Goal: Communication & Community: Answer question/provide support

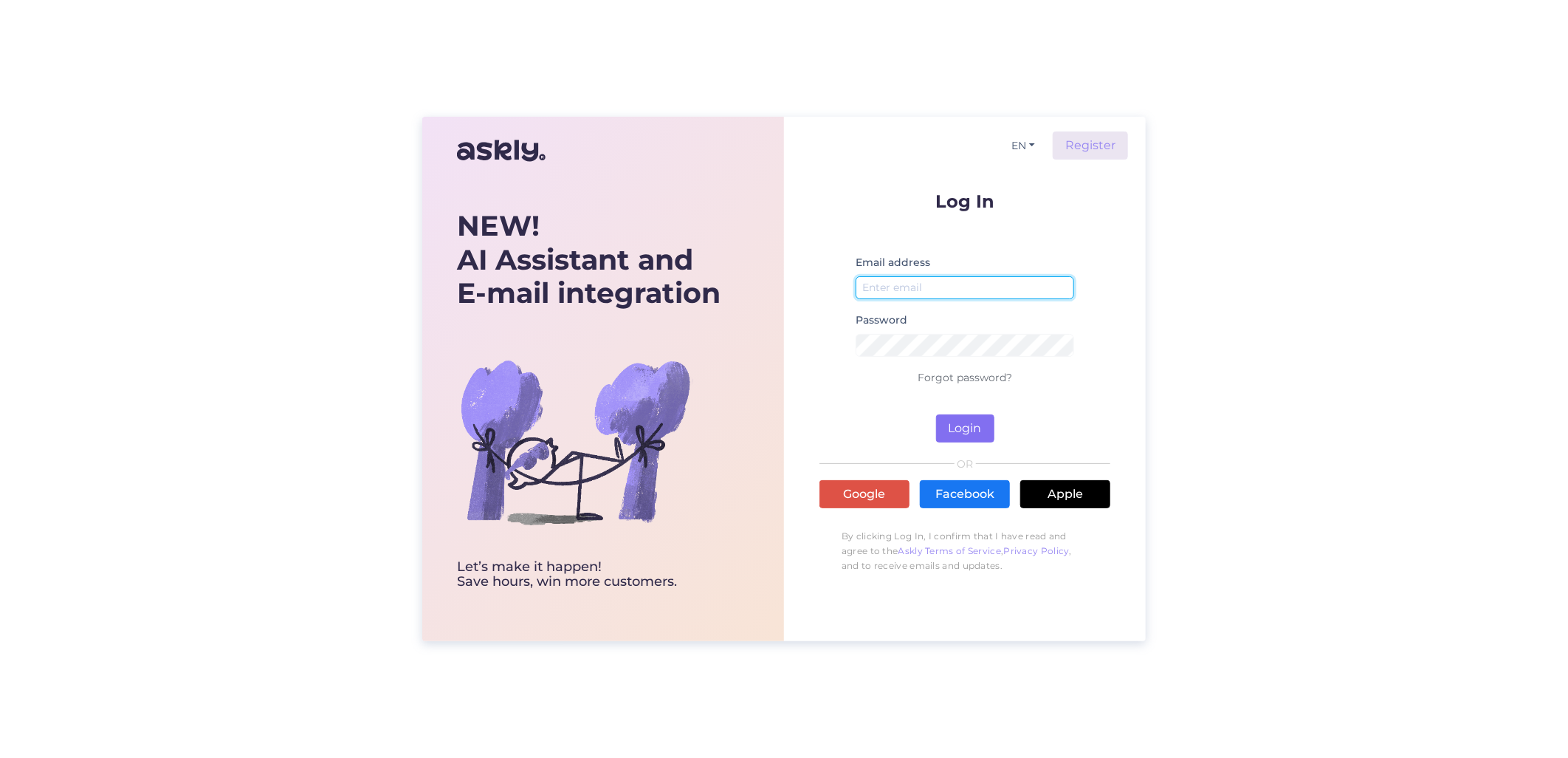
type input "[EMAIL_ADDRESS][DOMAIN_NAME]"
click at [954, 428] on button "Login" at bounding box center [966, 428] width 58 height 28
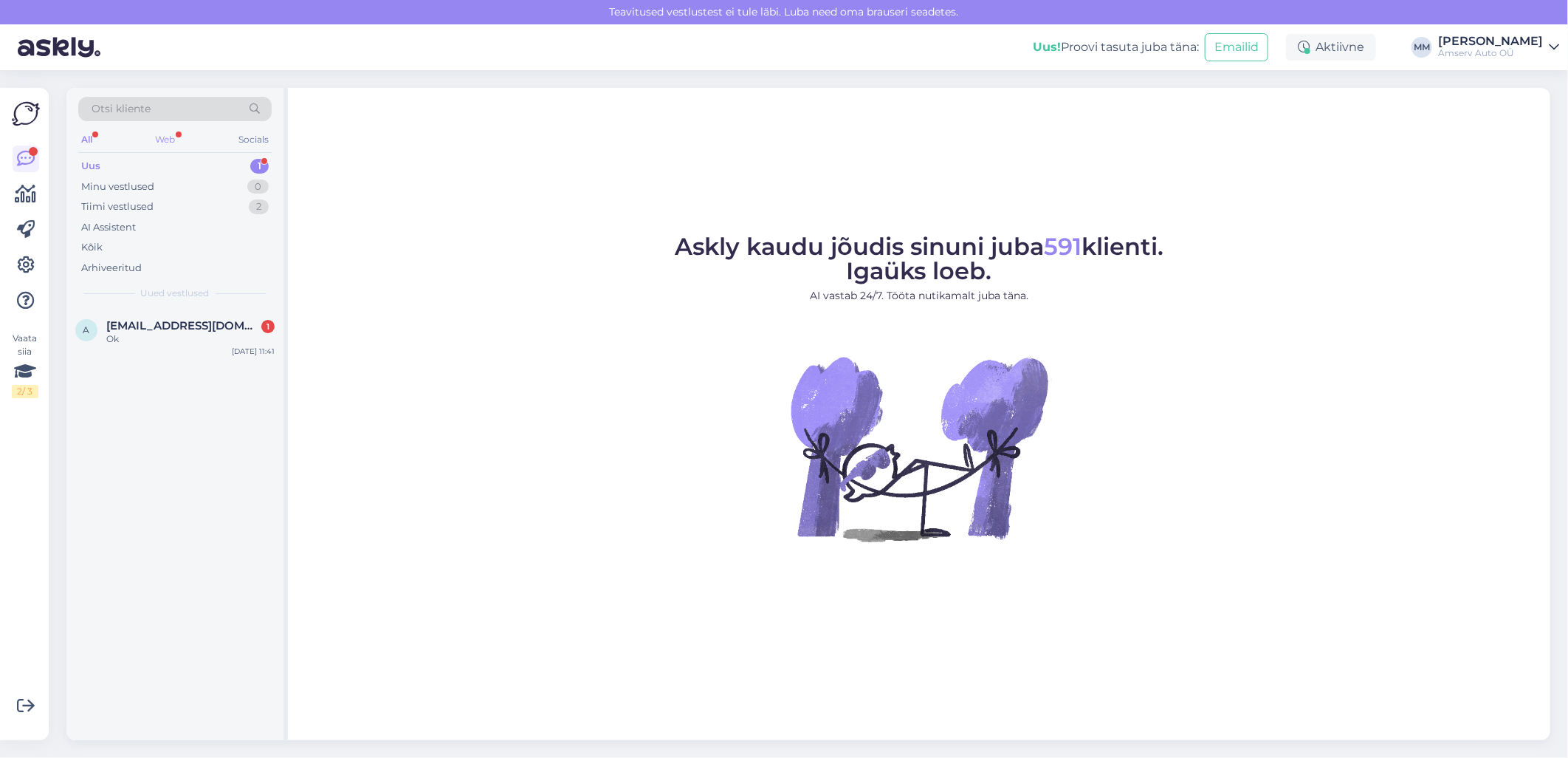
click at [165, 137] on div "Web" at bounding box center [166, 139] width 26 height 19
click at [161, 161] on div "Uus 1" at bounding box center [174, 166] width 193 height 21
click at [135, 328] on span "[EMAIL_ADDRESS][DOMAIN_NAME]" at bounding box center [183, 325] width 154 height 13
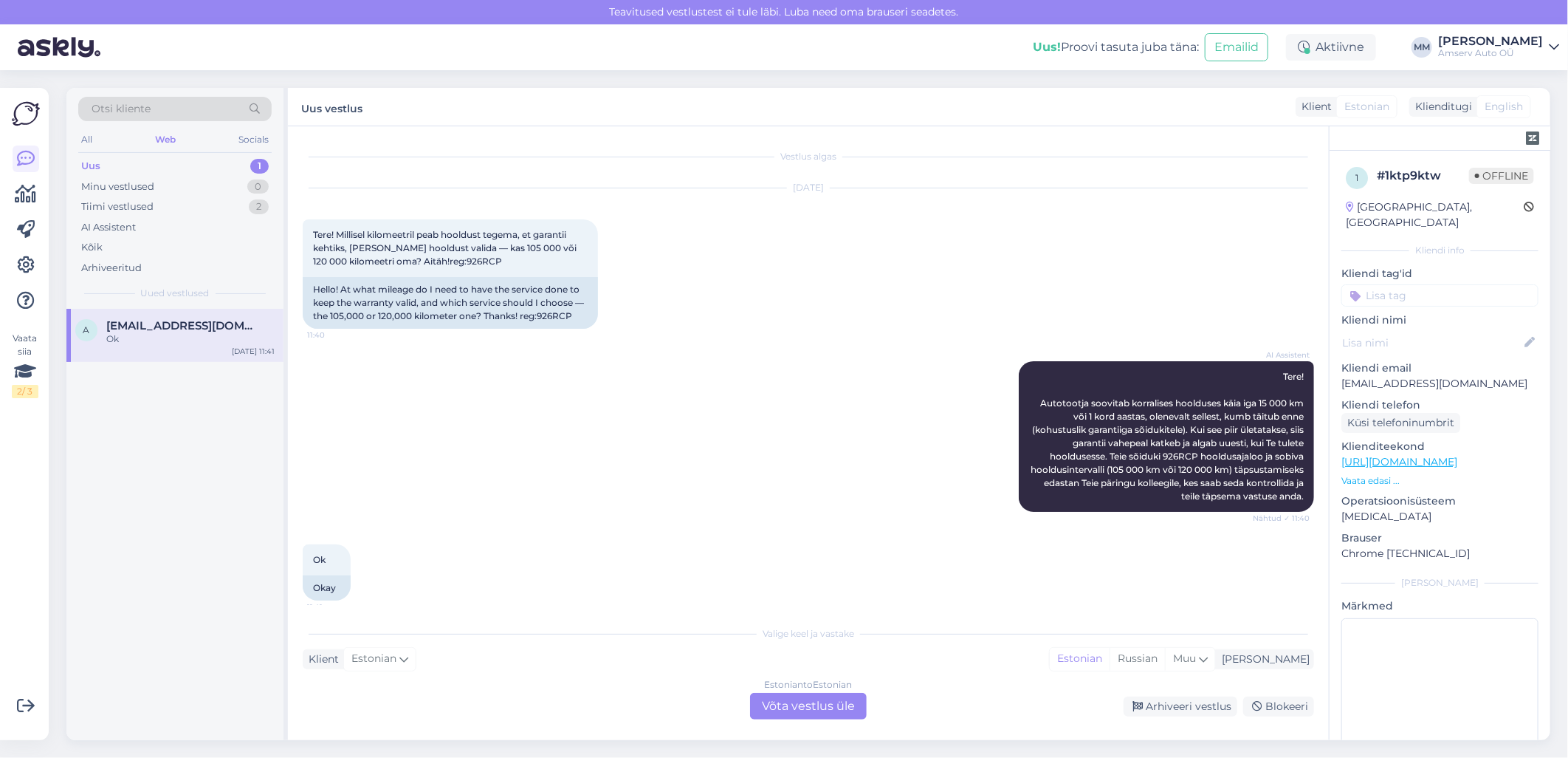
scroll to position [10, 0]
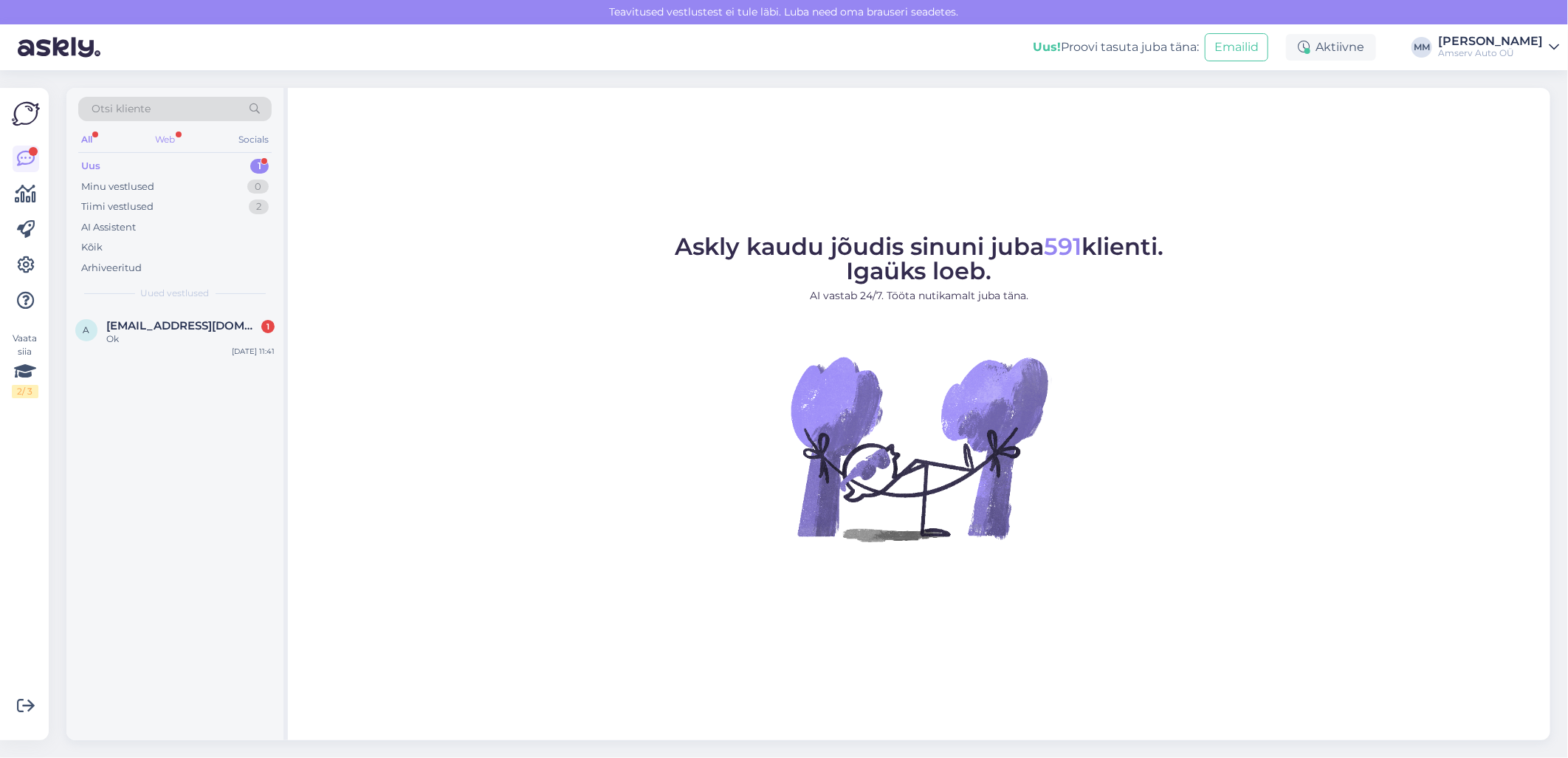
drag, startPoint x: 174, startPoint y: 136, endPoint x: 167, endPoint y: 166, distance: 30.8
click at [174, 137] on div "Web" at bounding box center [166, 139] width 26 height 19
click at [141, 328] on span "[EMAIL_ADDRESS][DOMAIN_NAME]" at bounding box center [183, 325] width 154 height 13
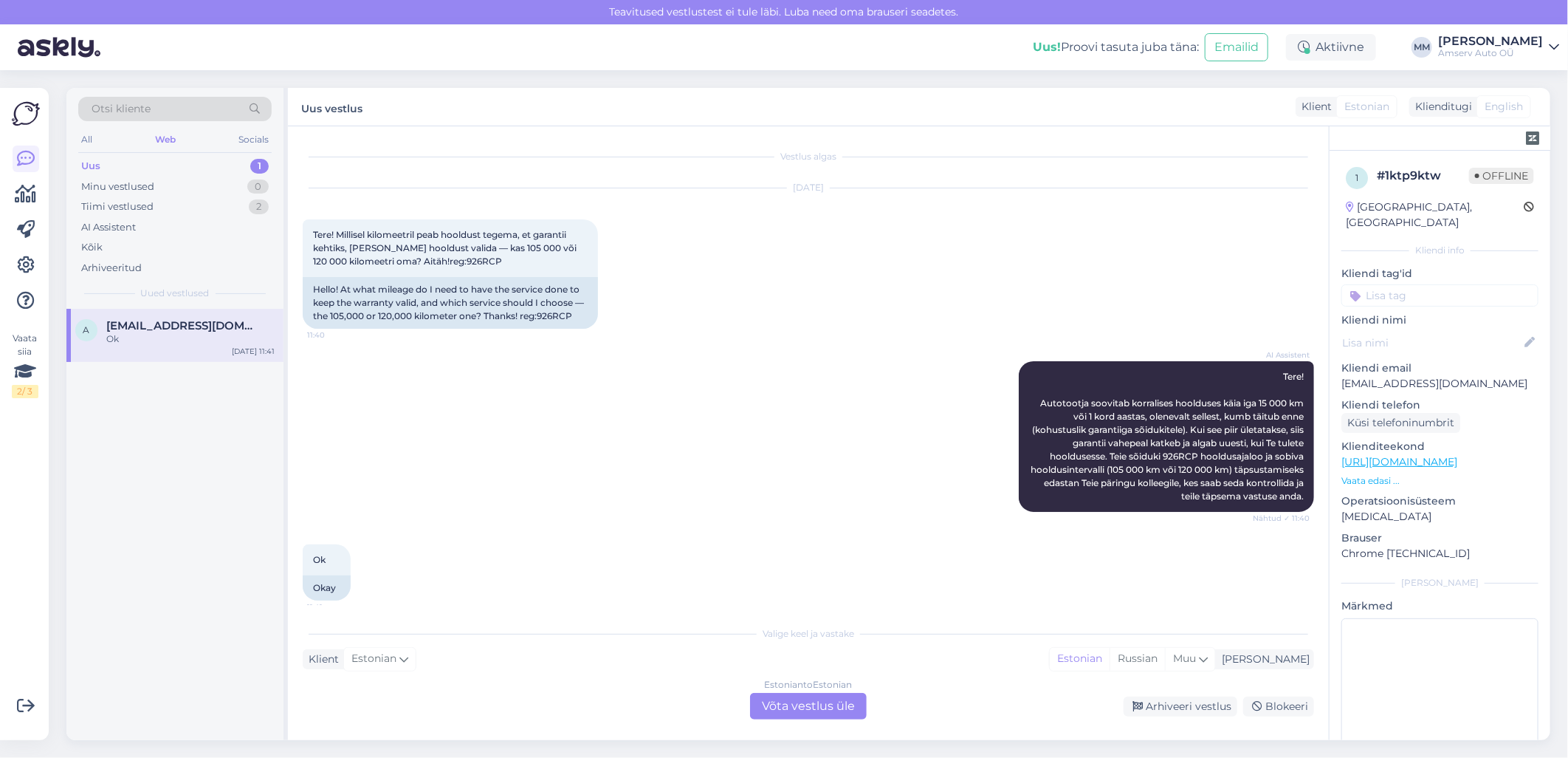
scroll to position [10, 0]
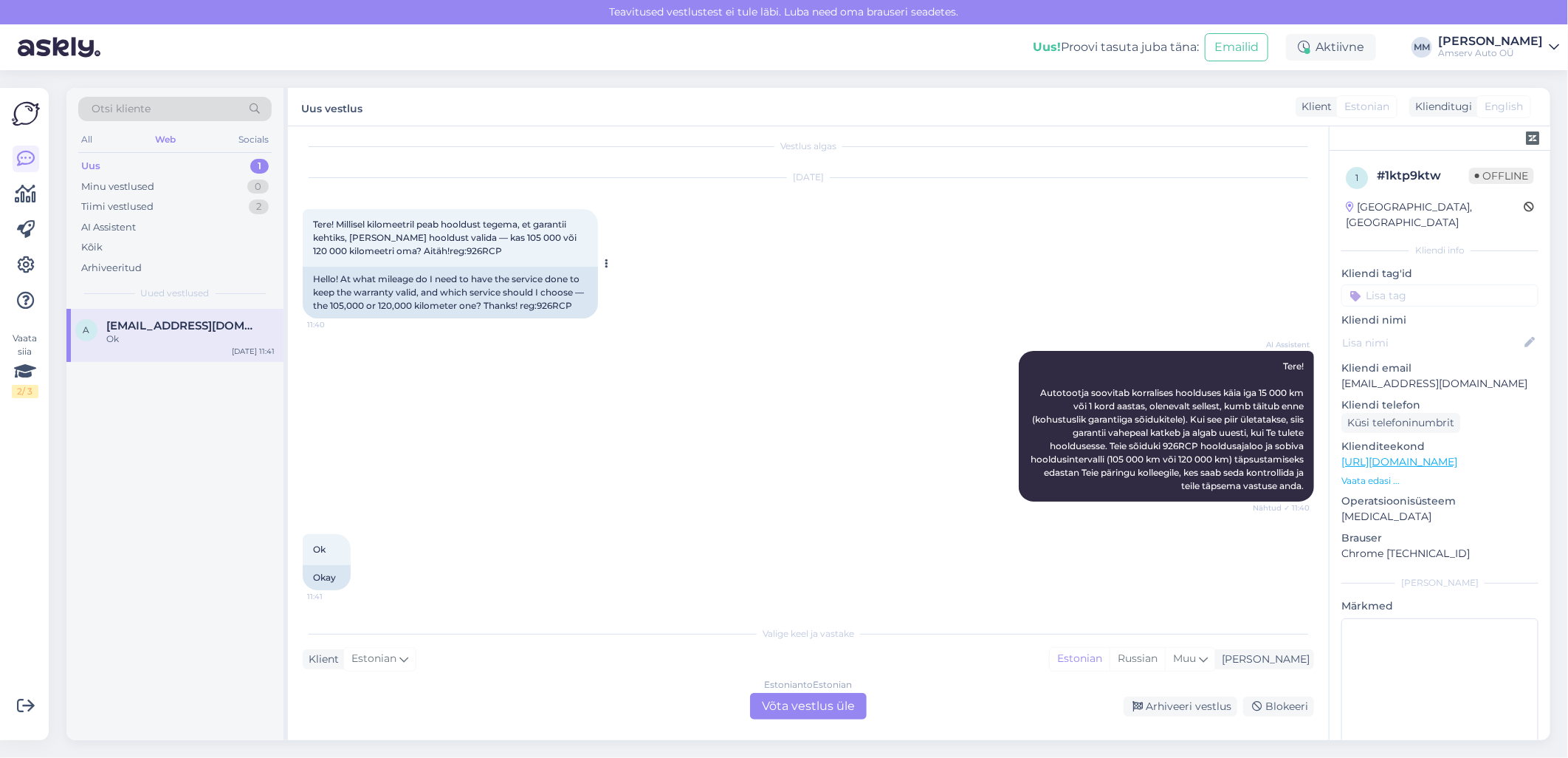
click at [447, 249] on span "Tere! Millisel kilomeetril peab hooldust tegema, et garantii kehtiks, [PERSON_N…" at bounding box center [445, 237] width 265 height 38
click at [440, 249] on span "Tere! Millisel kilomeetril peab hooldust tegema, et garantii kehtiks, [PERSON_N…" at bounding box center [445, 237] width 265 height 38
copy div "926RCP 11:40"
drag, startPoint x: 572, startPoint y: 304, endPoint x: 540, endPoint y: 301, distance: 32.1
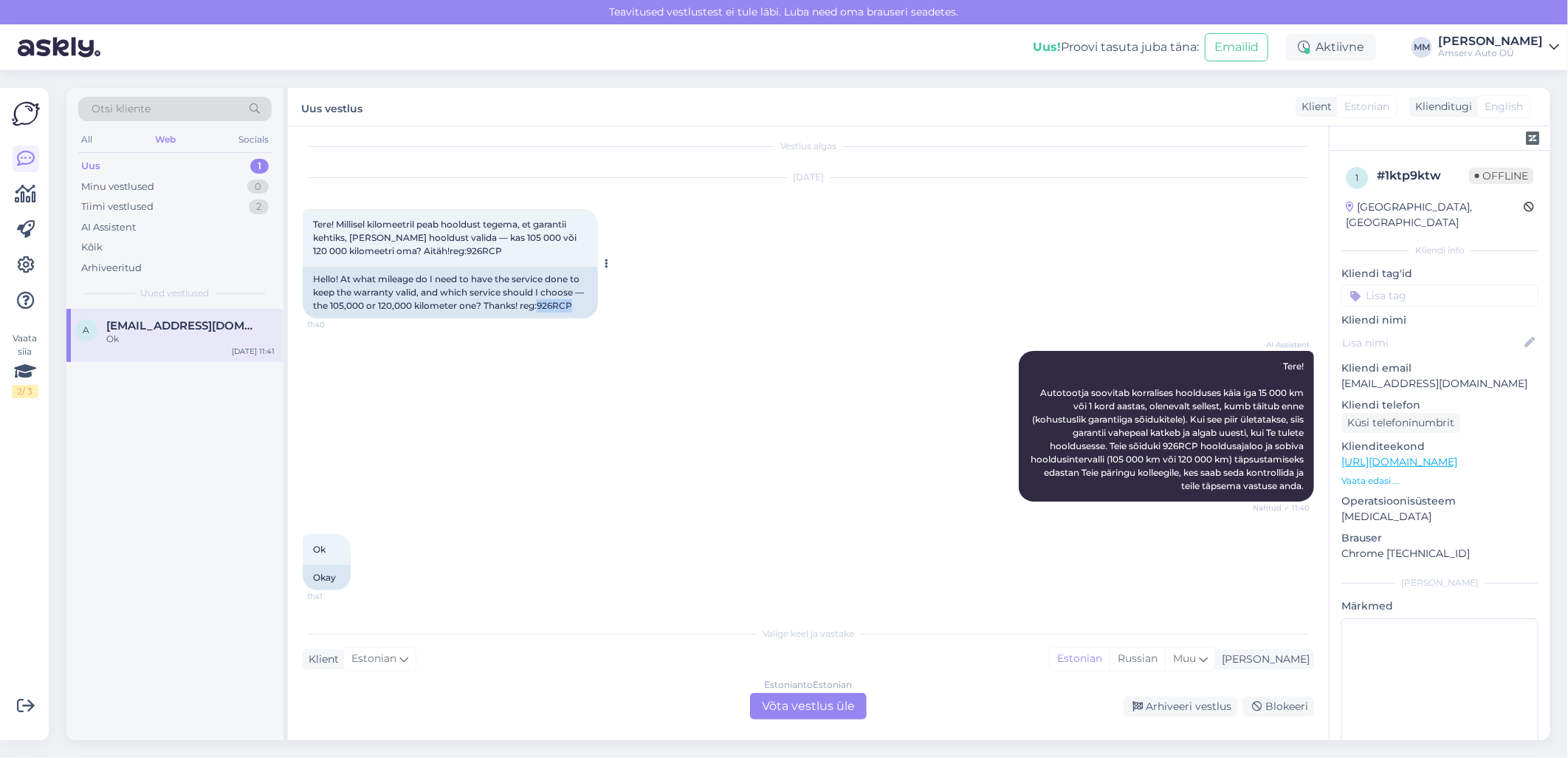
click at [540, 301] on div "Hello! At what mileage do I need to have the service done to keep the warranty …" at bounding box center [450, 292] width 296 height 52
copy div "926RCP"
click at [832, 497] on div "Estonian to Estonian Võta vestlus üle" at bounding box center [808, 706] width 117 height 27
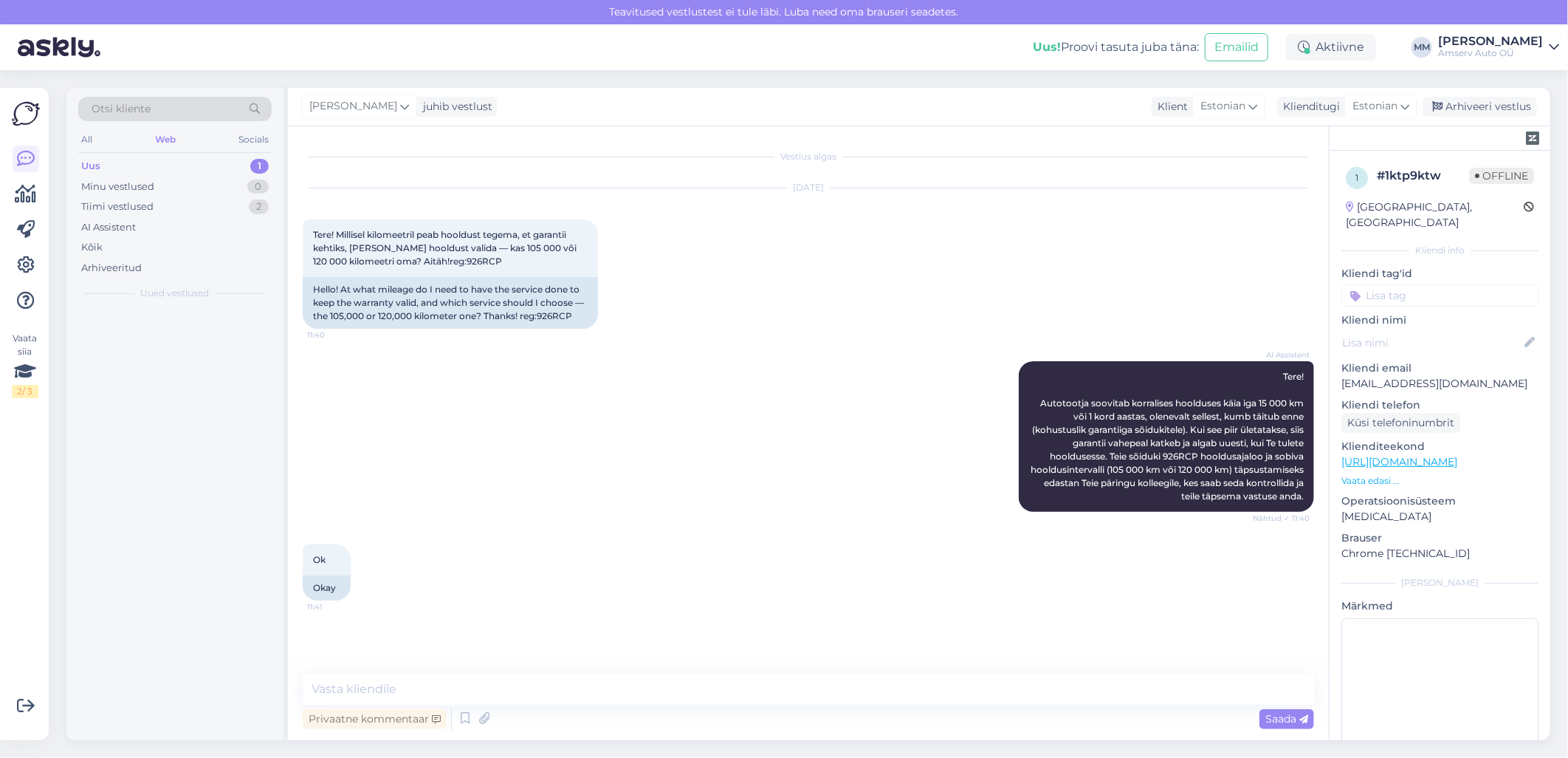
scroll to position [0, 0]
click at [741, 497] on textarea at bounding box center [808, 689] width 1011 height 31
type textarea "Tere"
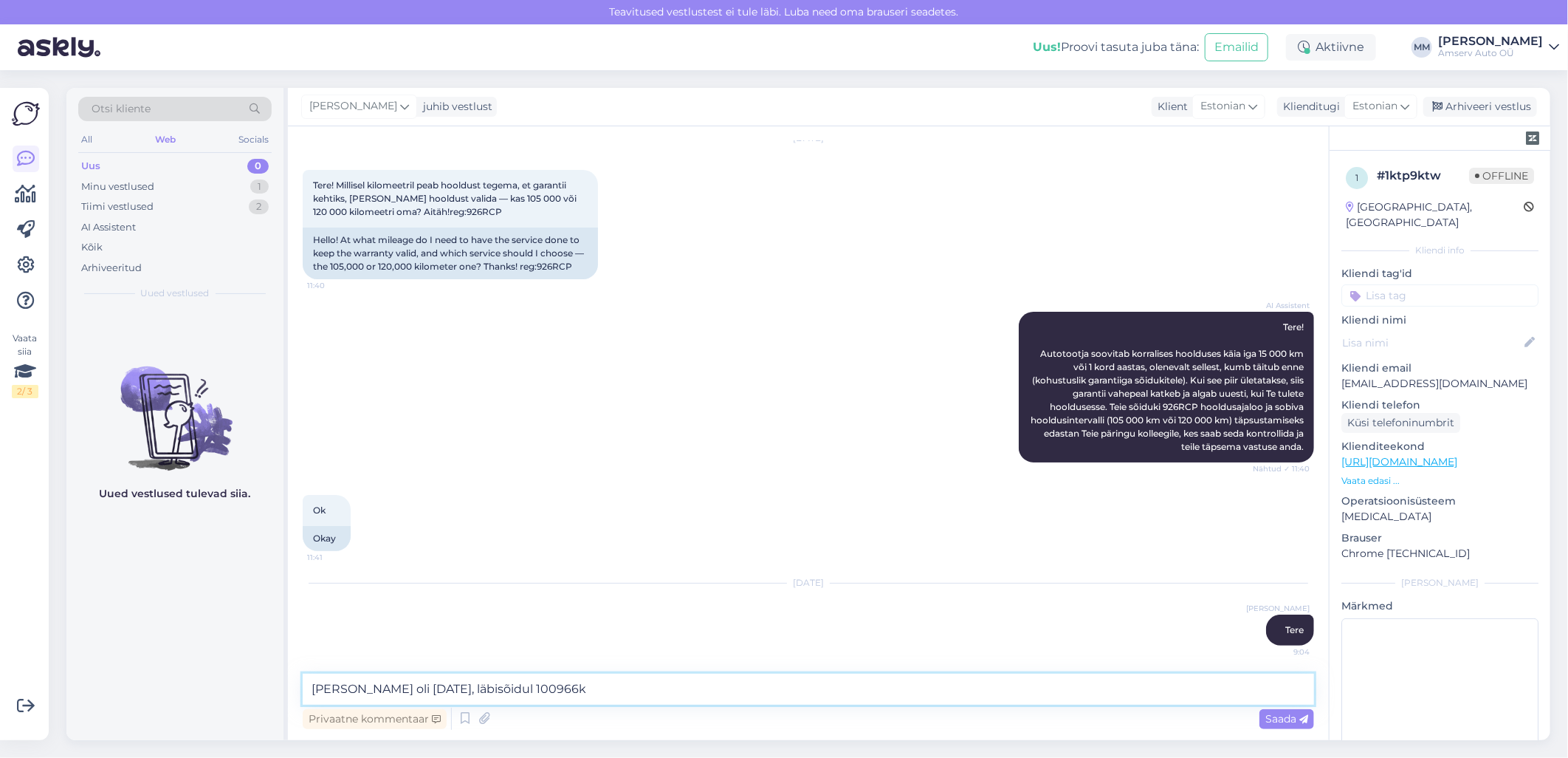
type textarea "Eelmine hooldus oli 13.02.2025, läbisõidul 100966km"
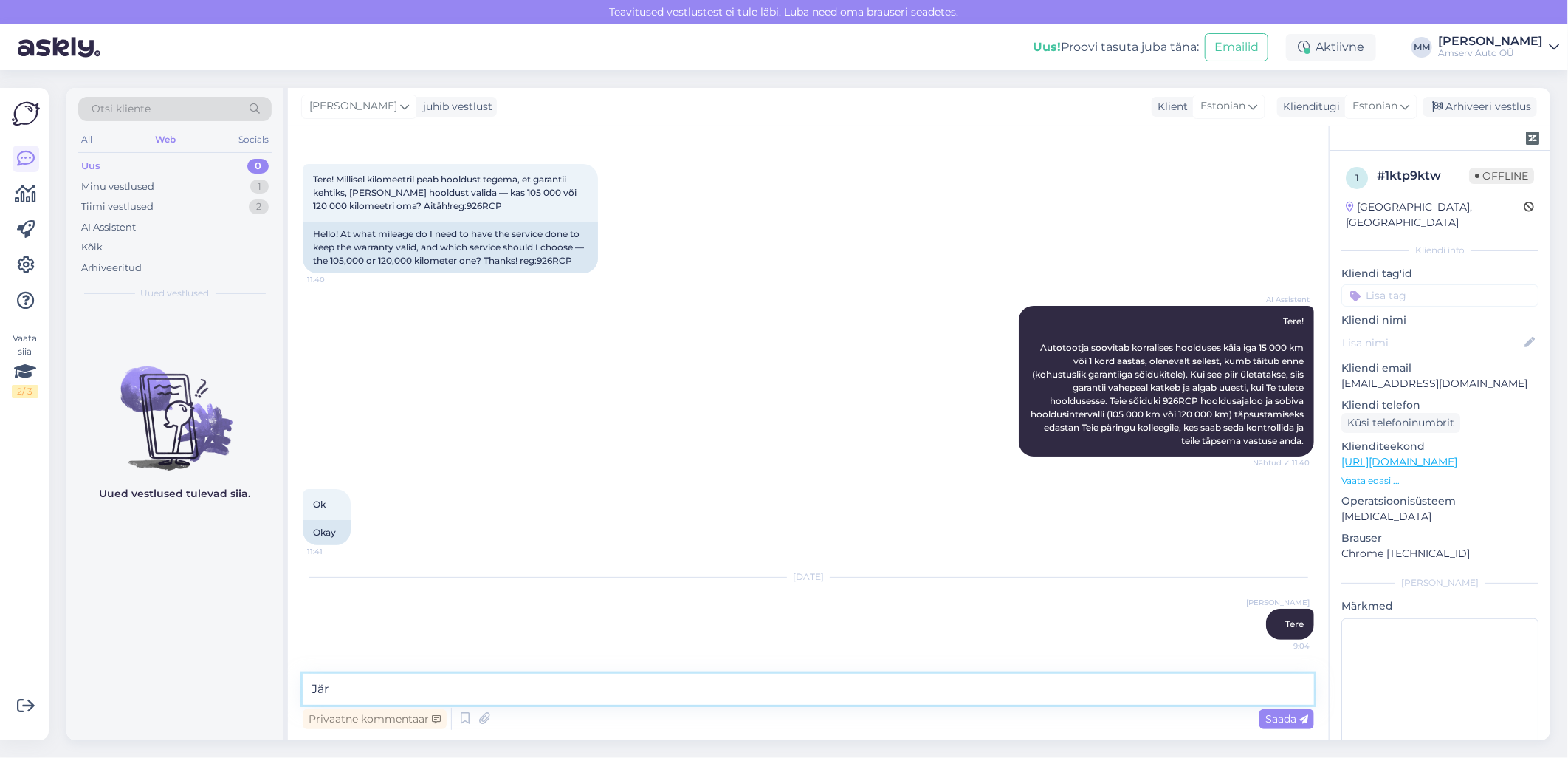
scroll to position [113, 0]
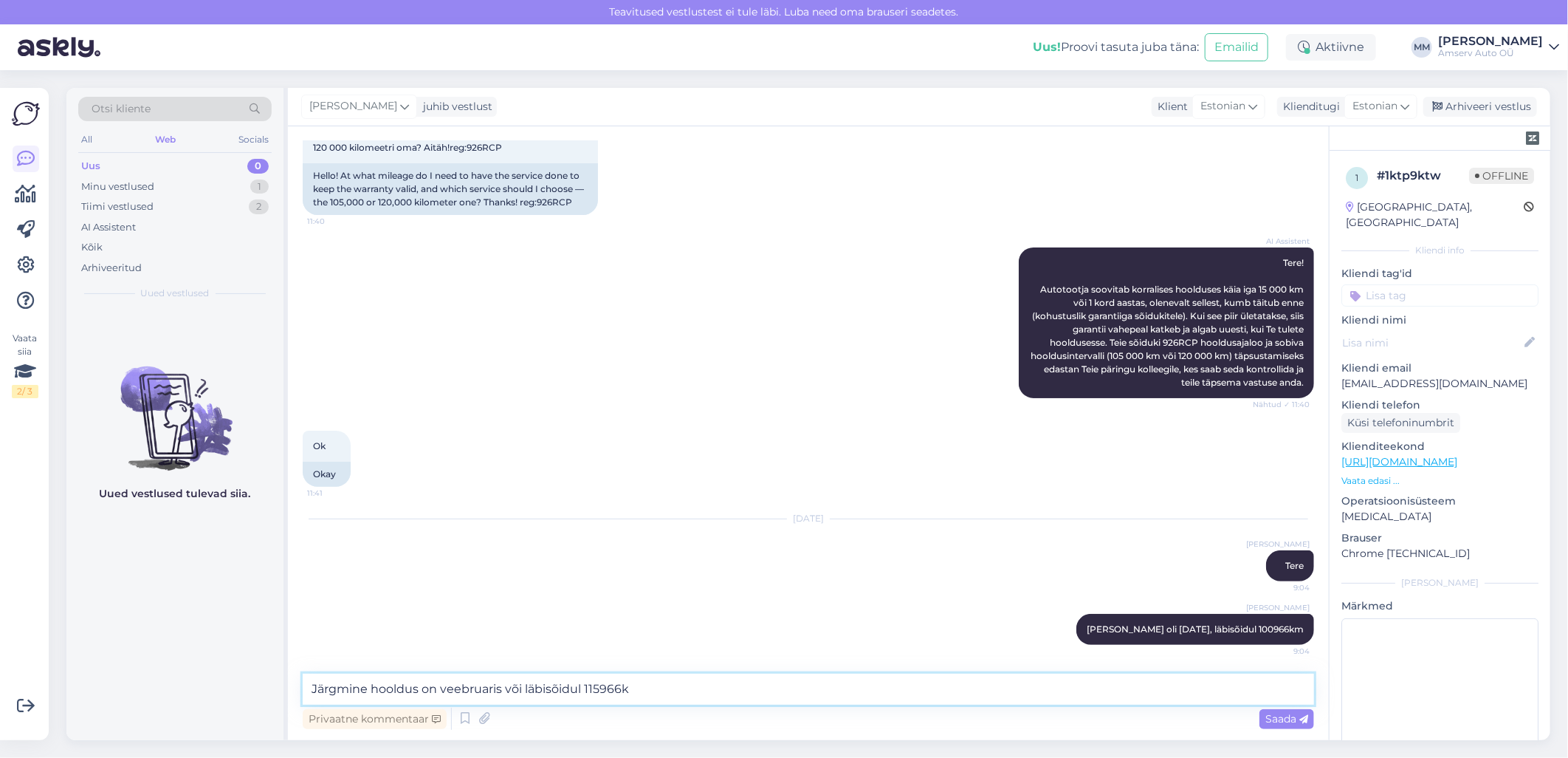
type textarea "Järgmine hooldus on veebruaris või läbisõidul 115966km"
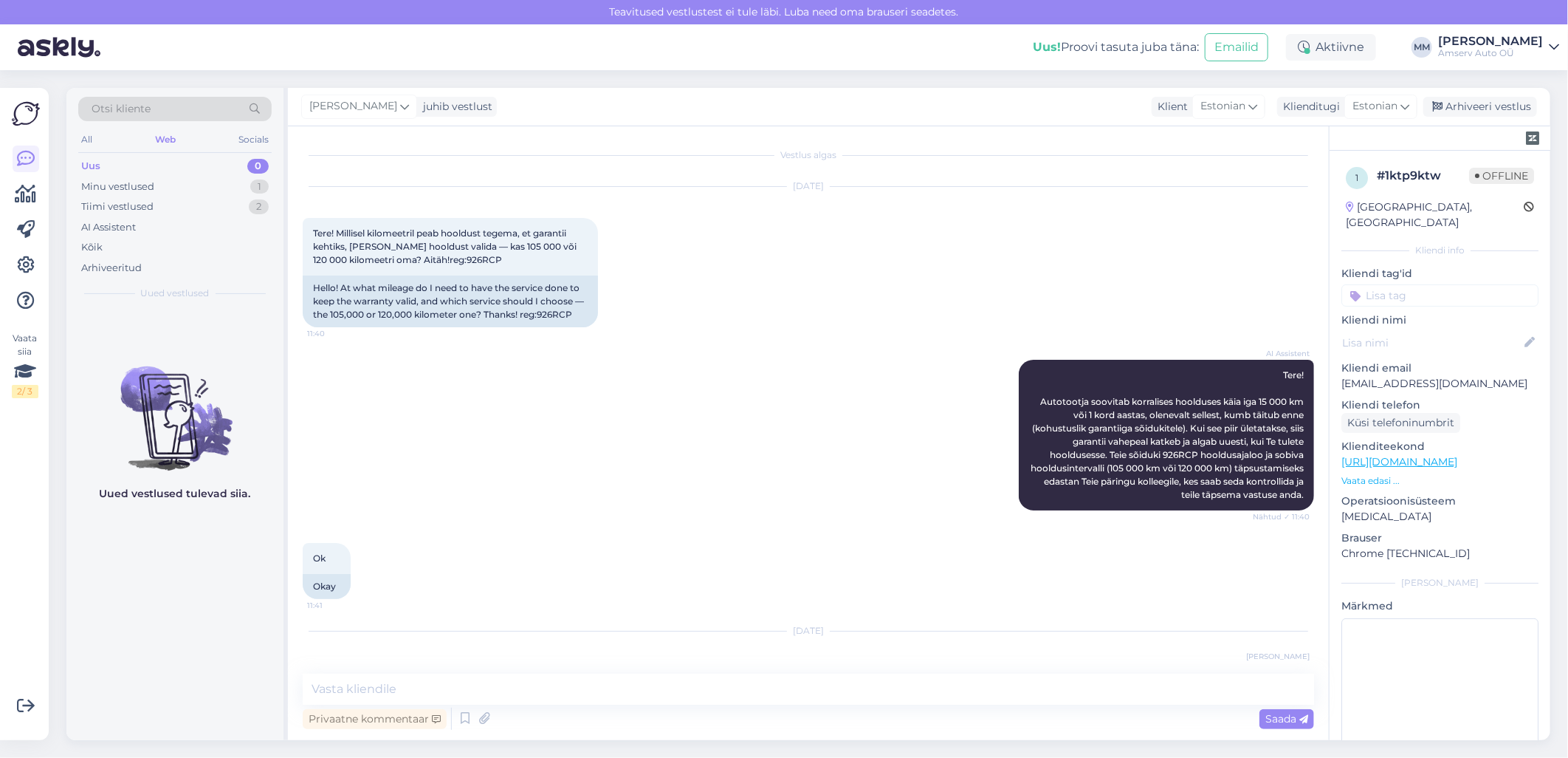
scroll to position [0, 0]
drag, startPoint x: 493, startPoint y: 247, endPoint x: 528, endPoint y: 247, distance: 35.0
click at [528, 247] on span "Tere! Millisel kilomeetril peab hooldust tegema, et garantii kehtiks, [PERSON_N…" at bounding box center [445, 248] width 265 height 38
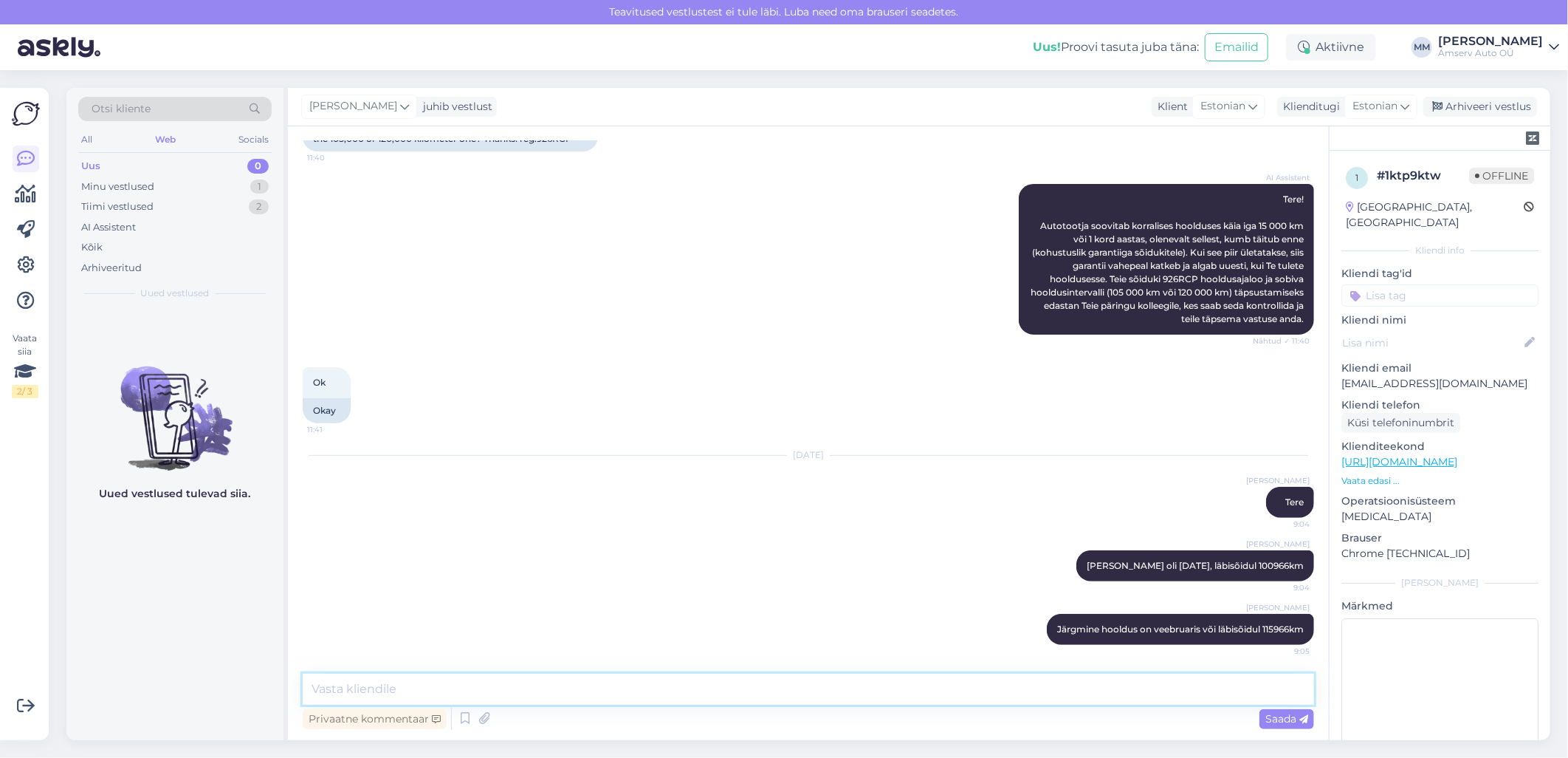
click at [573, 497] on textarea at bounding box center [808, 689] width 1011 height 31
type textarea "Eelmise hoolduse pakett oli 90TUH, siis järgmine 105tuh"
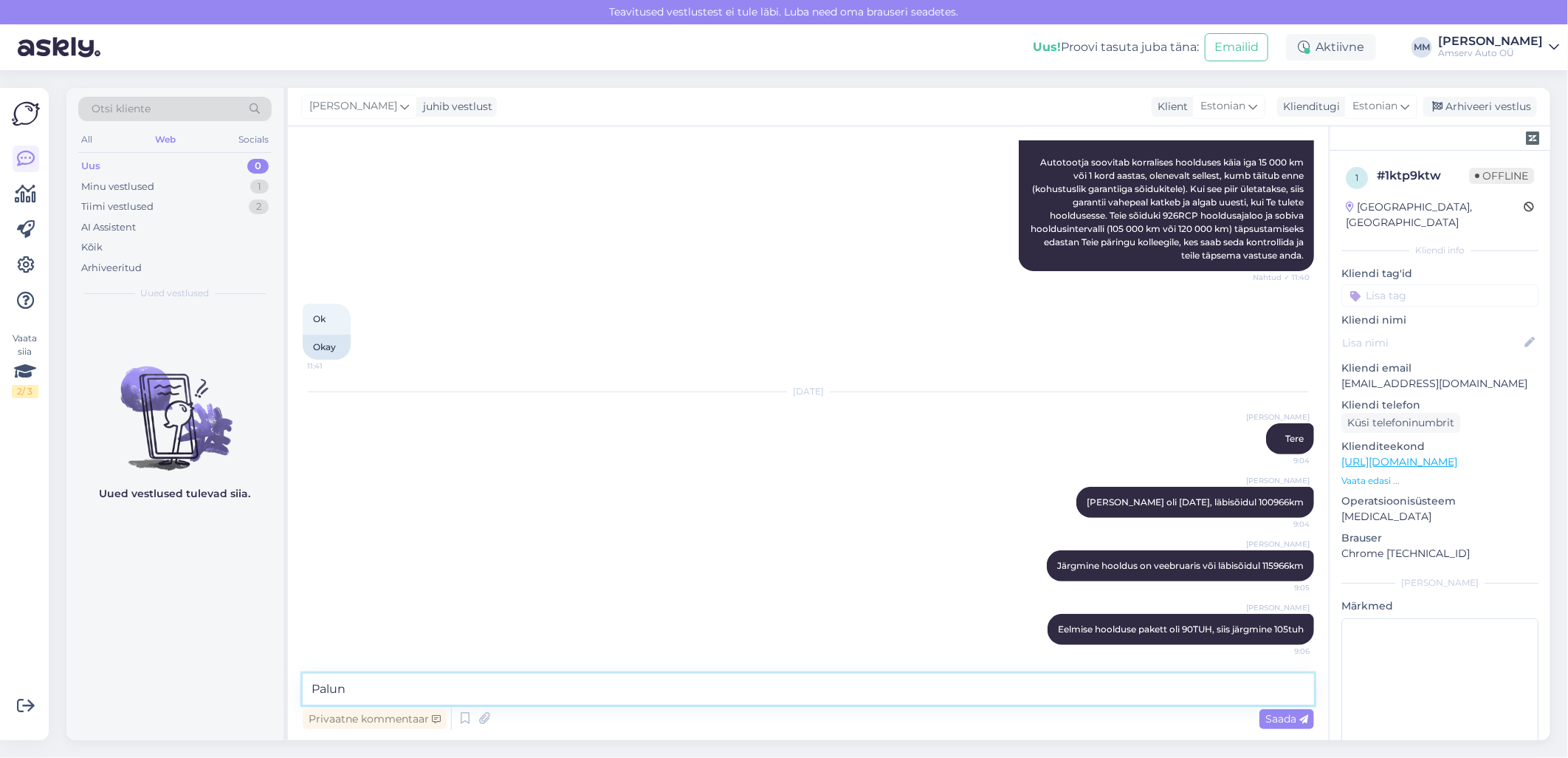
scroll to position [240, 0]
click at [839, 497] on textarea "Palun" at bounding box center [808, 689] width 1011 height 31
type textarea "P"
paste textarea "Toyota Relax garantii puhul hooldusintervallist ei tohiks ületada ühtegi päeva …"
type textarea "Toyota Relax garantii puhul hooldusintervallist ei tohiks ületada ühtegi päeva …"
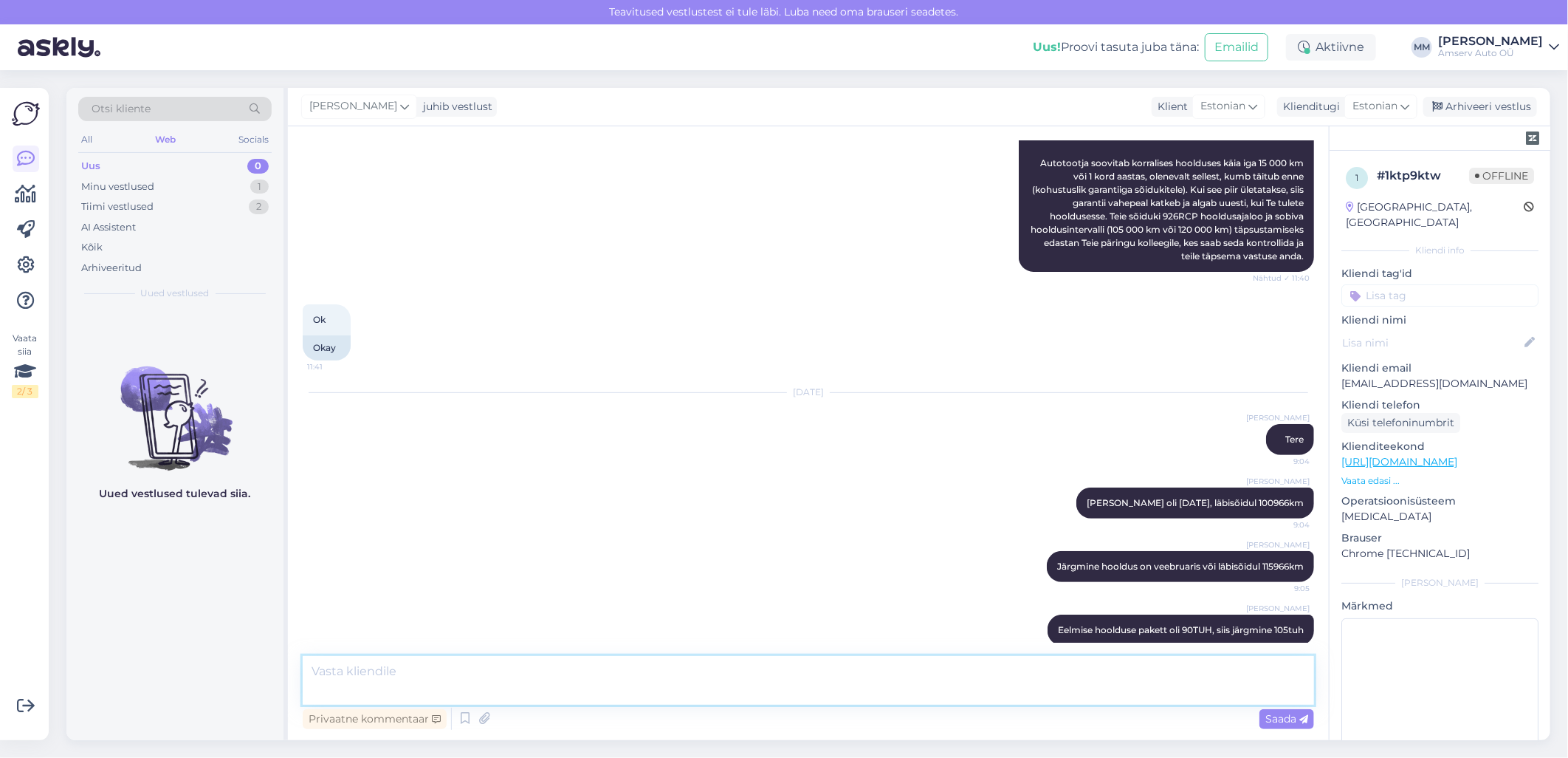
scroll to position [344, 0]
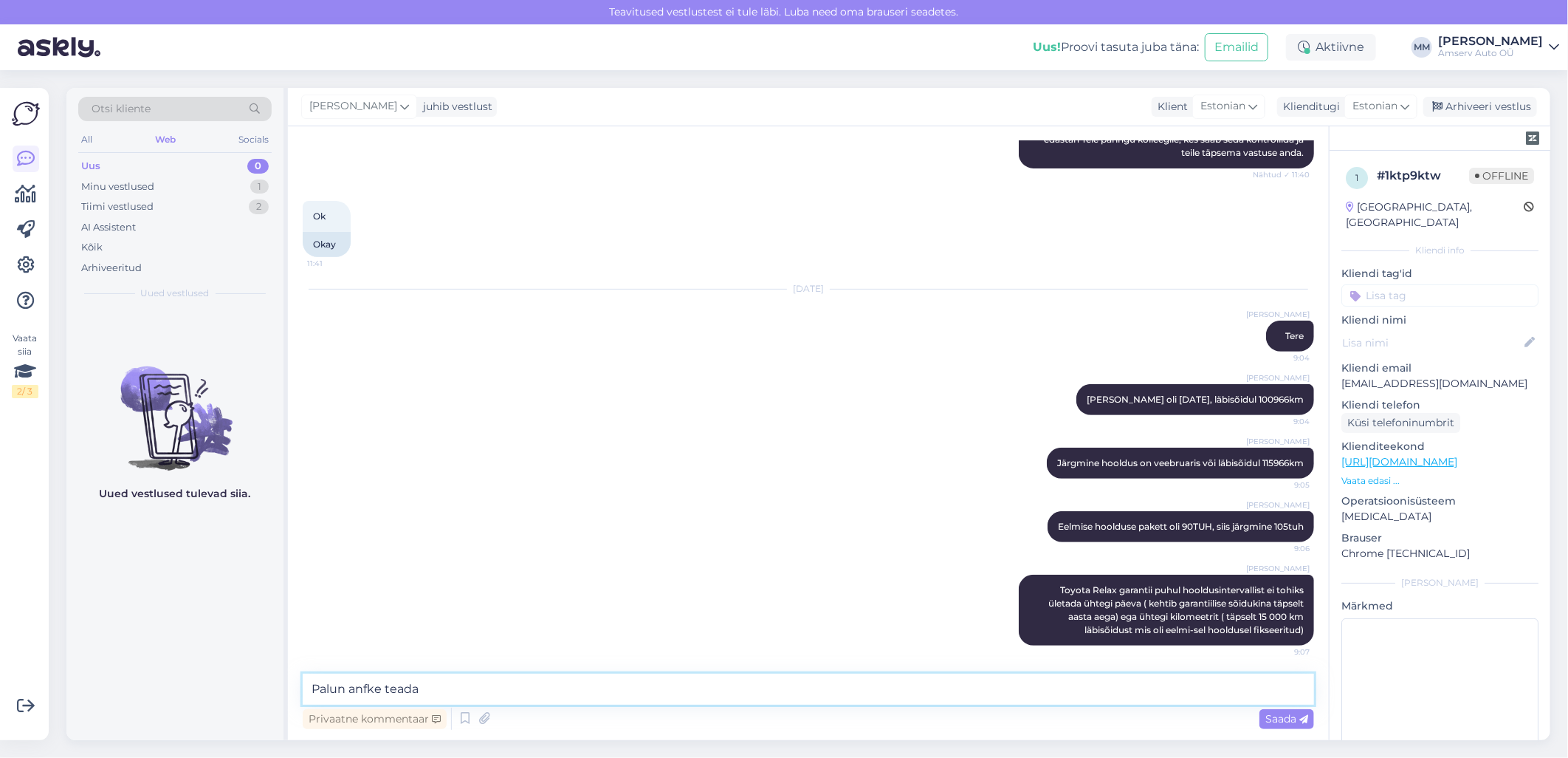
click at [370, 497] on textarea "Palun anfke teada" at bounding box center [808, 689] width 1011 height 31
click at [488, 497] on textarea "Palun andke teada" at bounding box center [808, 689] width 1011 height 31
type textarea "Palun andke teada, kui saan veel abiks olla"
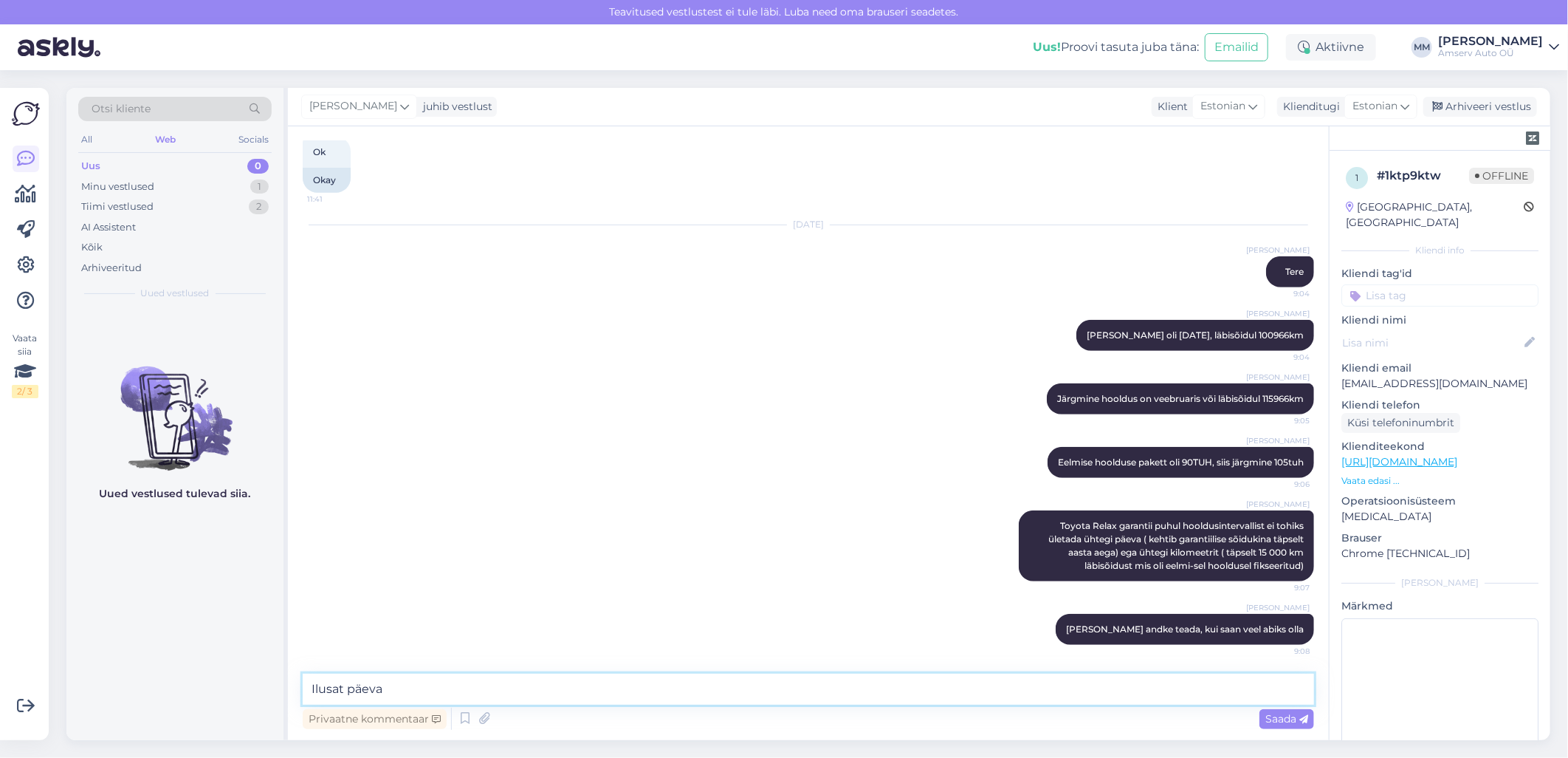
type textarea "Ilusat päeva!"
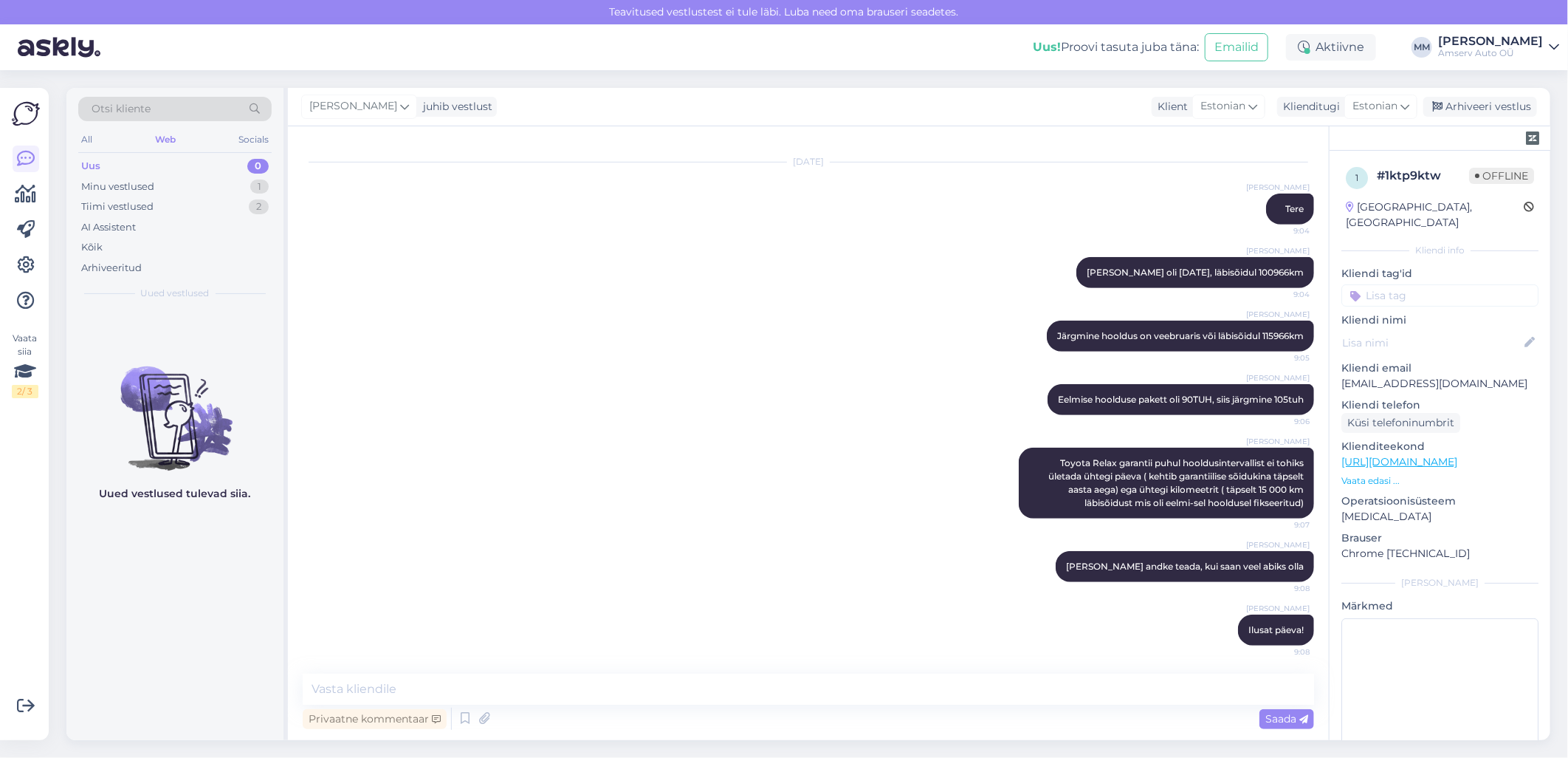
click at [839, 284] on input at bounding box center [1439, 296] width 197 height 22
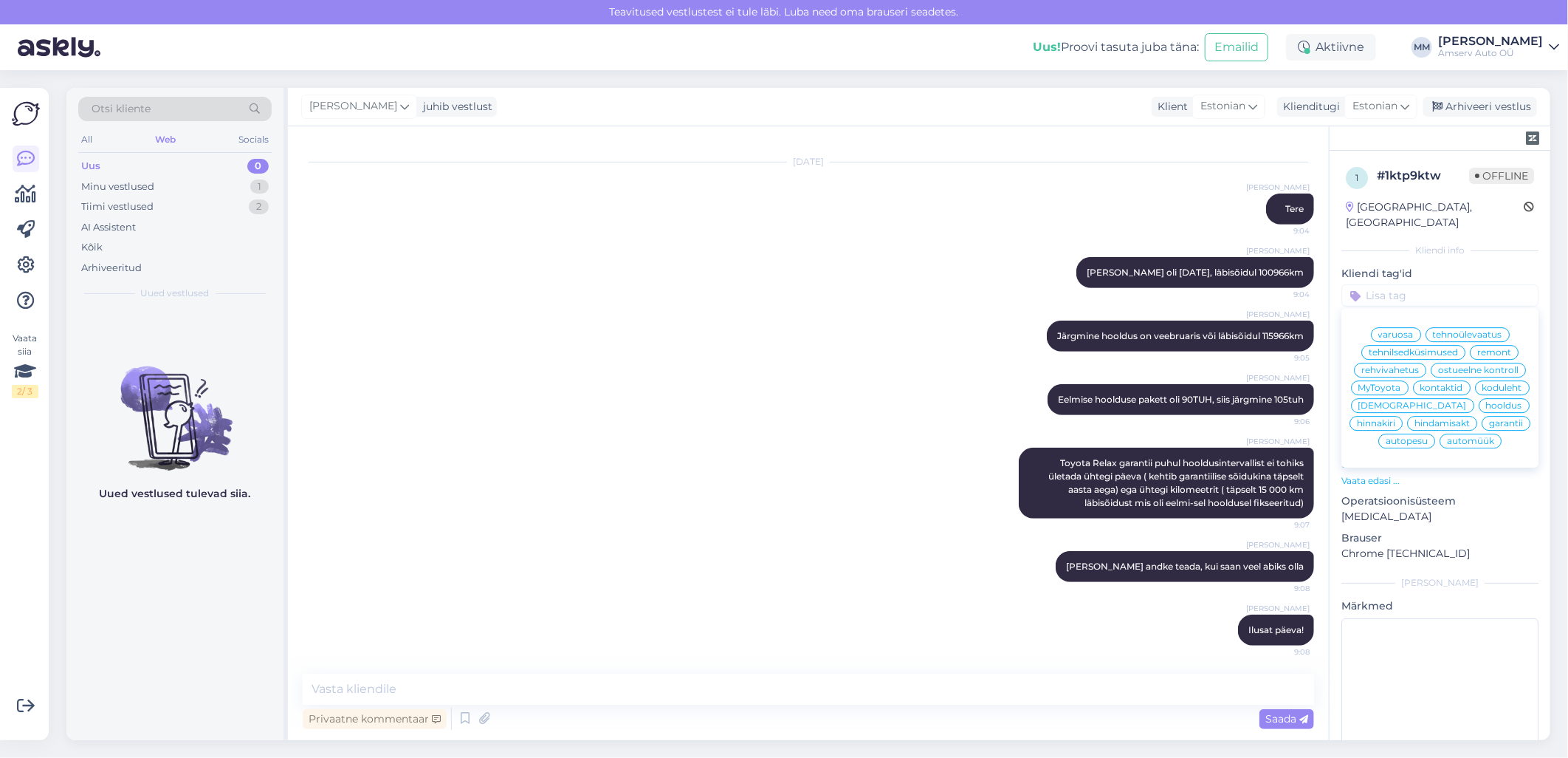
click at [839, 410] on span "hooldus" at bounding box center [1504, 406] width 36 height 9
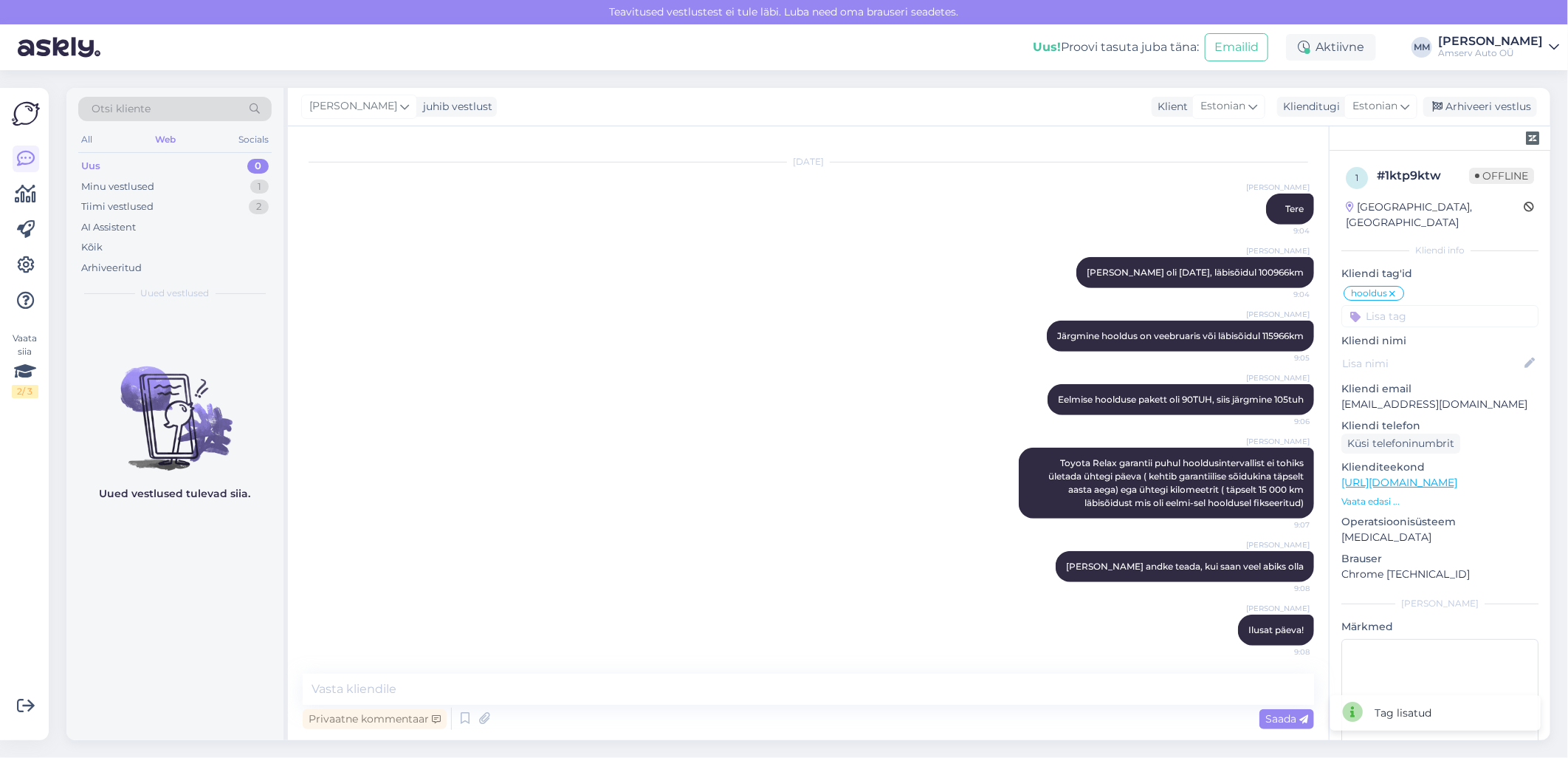
click at [839, 497] on div "Marina Mamutina Ilusat päeva! 9:08" at bounding box center [808, 630] width 1011 height 64
click at [498, 486] on div "Marina Mamutina Toyota Relax garantii puhul hooldusintervallist ei tohiks ületa…" at bounding box center [808, 483] width 1011 height 103
click at [839, 106] on div "Arhiveeri vestlus" at bounding box center [1480, 107] width 113 height 20
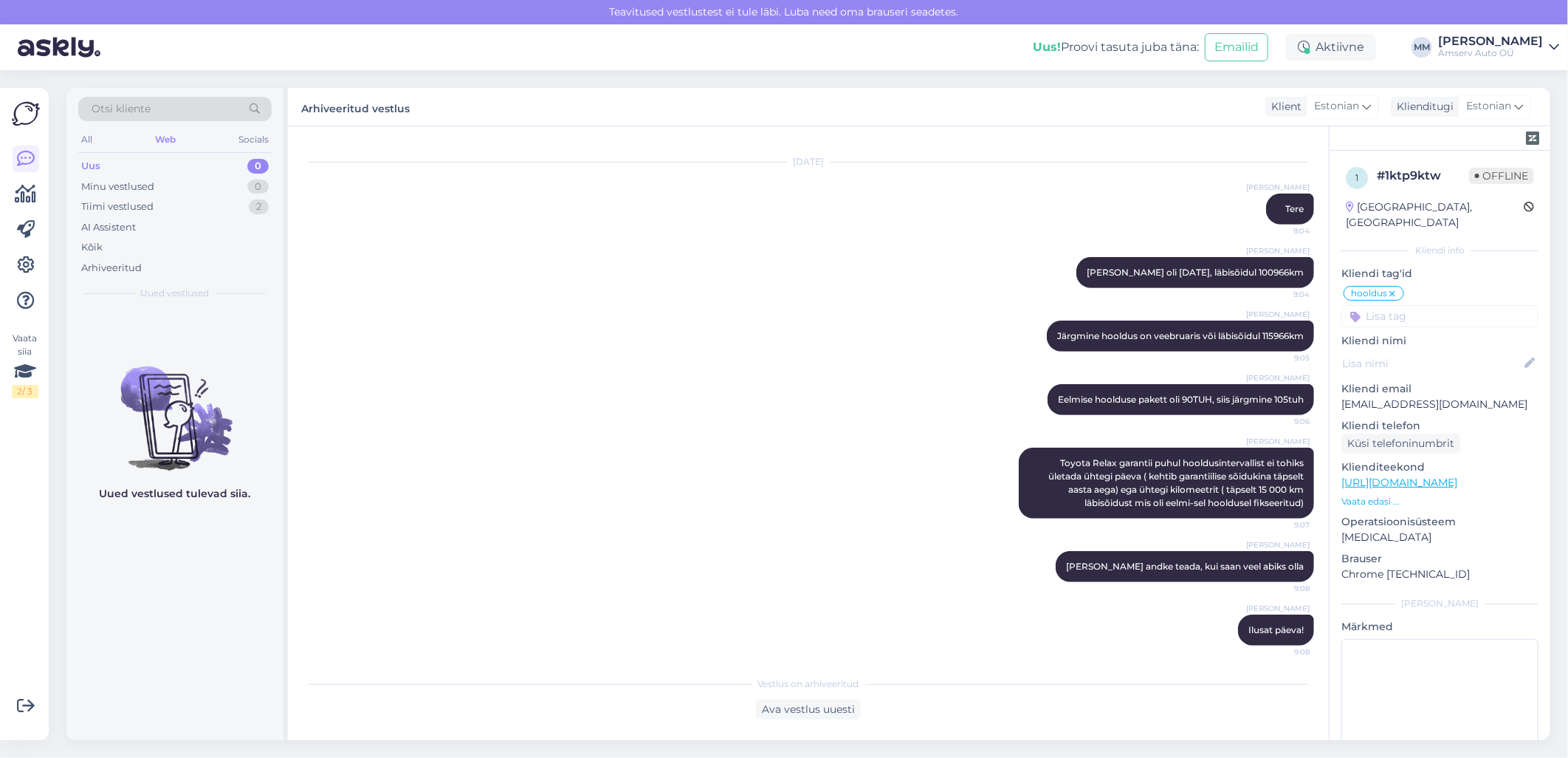
drag, startPoint x: 668, startPoint y: 370, endPoint x: 622, endPoint y: 400, distance: 54.9
click at [668, 370] on div "Marina Mamutina Eelmise hoolduse pakett oli 90TUH, siis järgmine 105tuh 9:06" at bounding box center [808, 400] width 1011 height 64
